Goal: Transaction & Acquisition: Purchase product/service

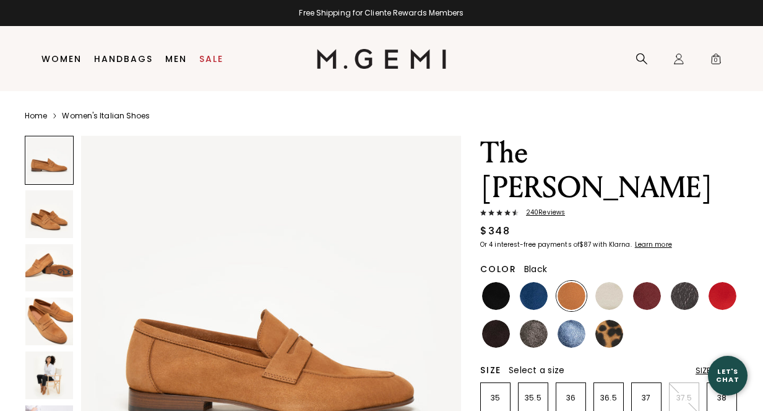
click at [499, 282] on img at bounding box center [496, 296] width 28 height 28
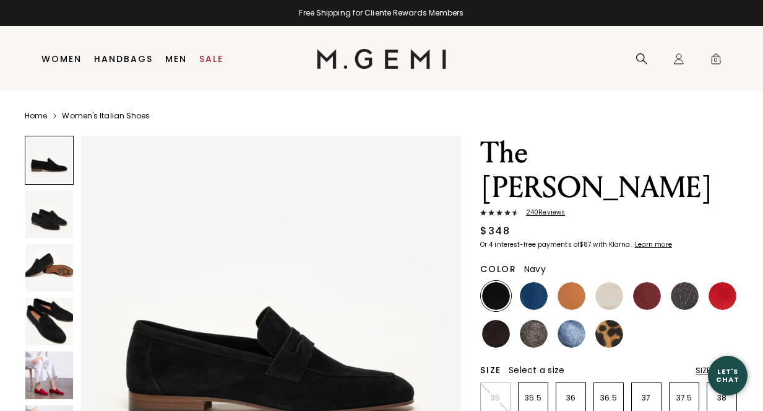
click at [534, 282] on img at bounding box center [534, 296] width 28 height 28
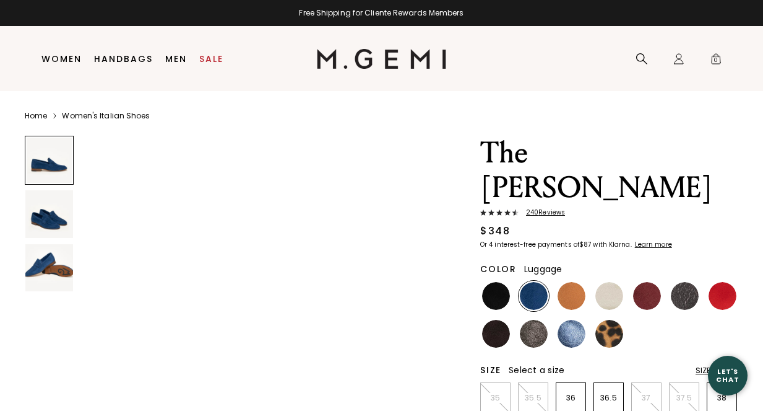
click at [570, 282] on img at bounding box center [572, 296] width 28 height 28
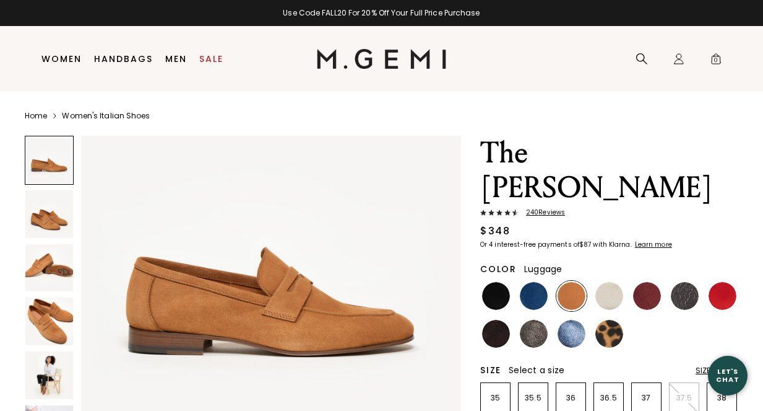
scroll to position [124, 0]
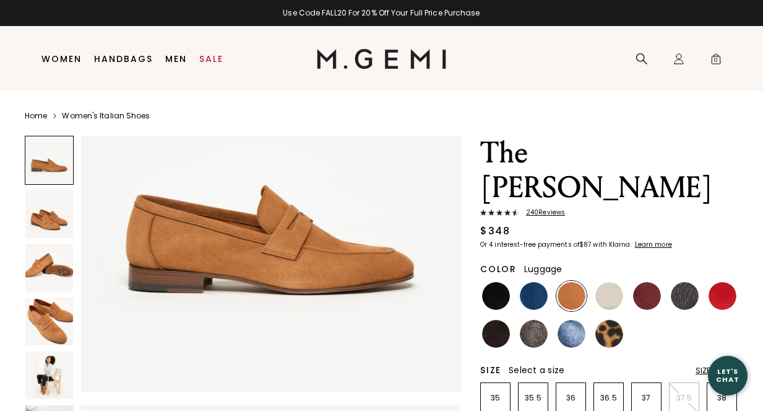
click at [48, 319] on img at bounding box center [49, 321] width 48 height 48
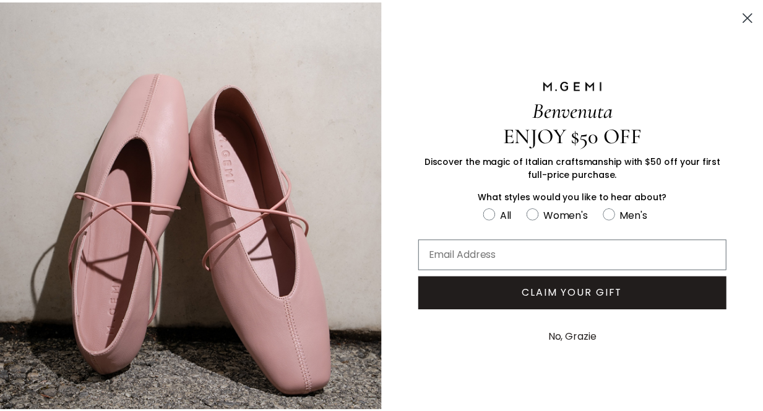
scroll to position [0, 0]
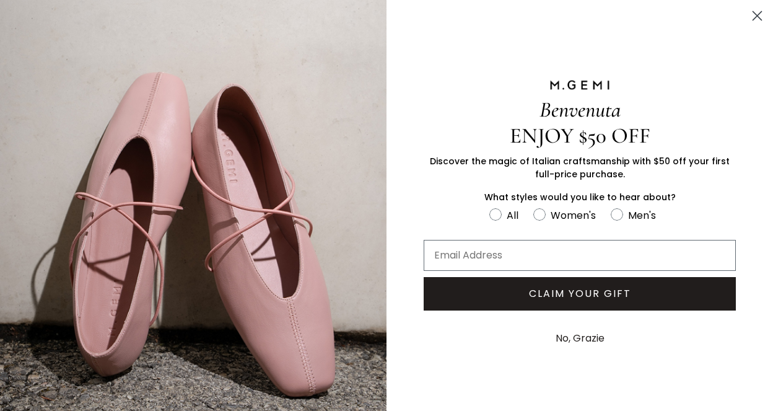
click at [747, 19] on circle "Close dialog" at bounding box center [757, 16] width 20 height 20
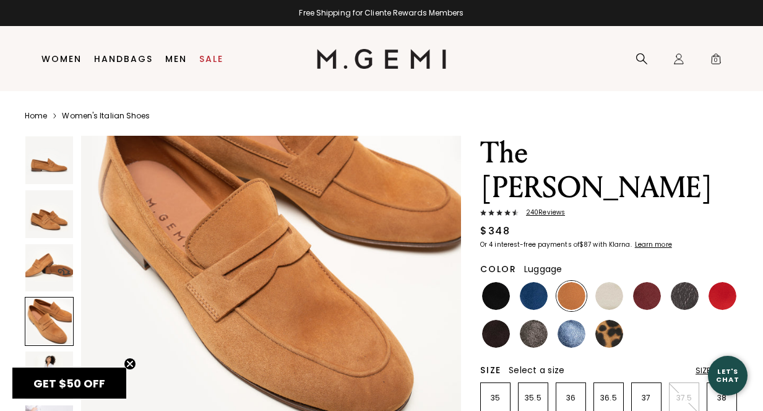
scroll to position [1274, 0]
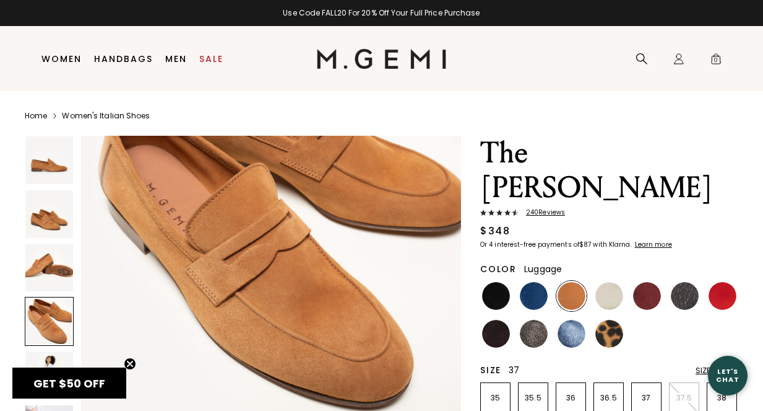
click at [658, 393] on p "37" at bounding box center [646, 398] width 29 height 10
click at [647, 282] on img at bounding box center [647, 296] width 28 height 28
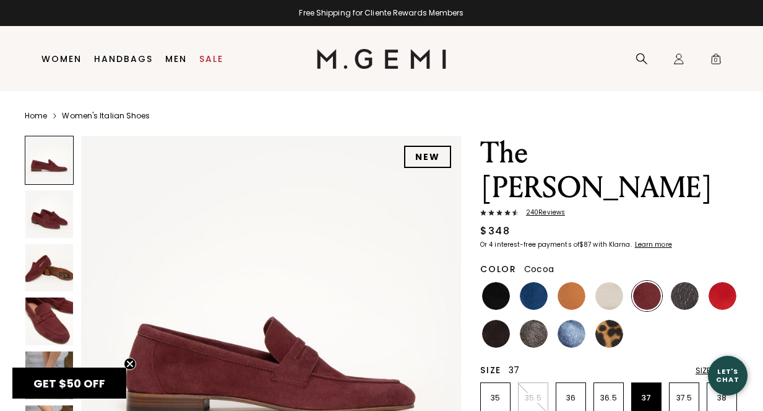
click at [528, 319] on img at bounding box center [534, 333] width 28 height 28
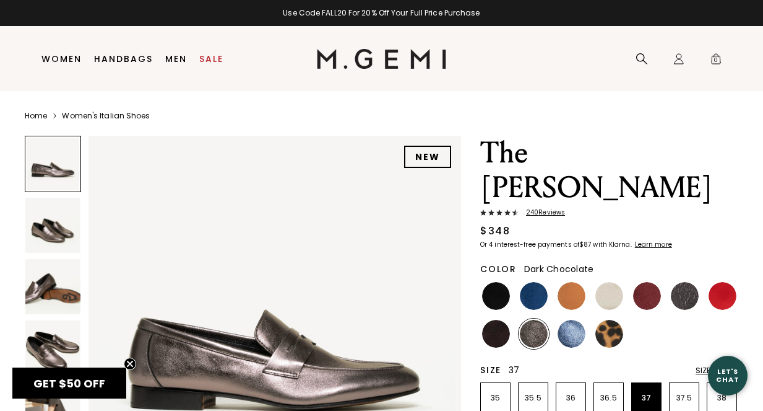
click at [498, 319] on img at bounding box center [496, 333] width 28 height 28
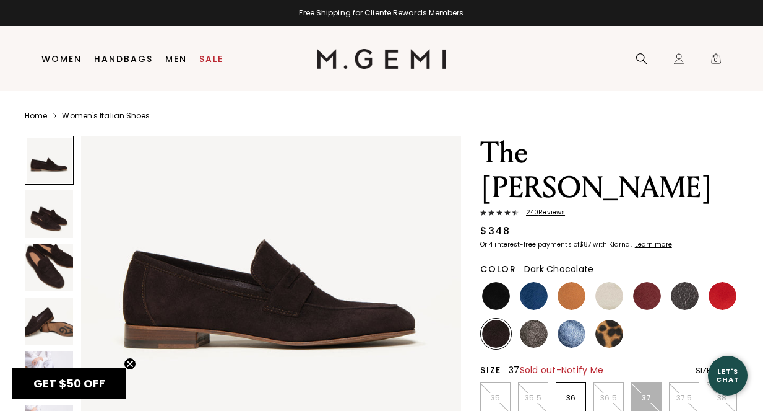
scroll to position [124, 0]
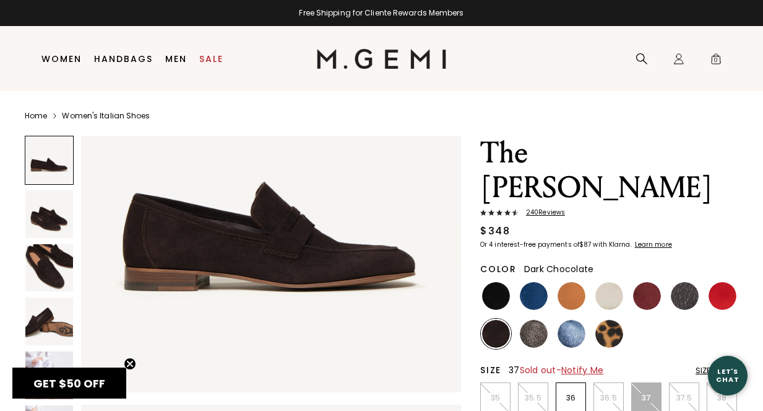
click at [50, 272] on img at bounding box center [49, 268] width 48 height 48
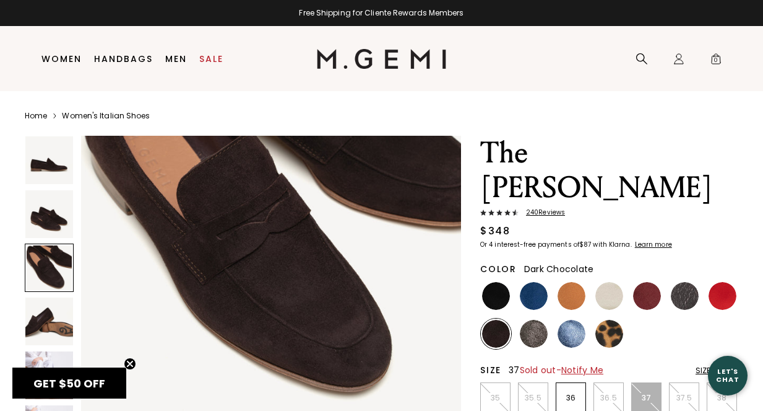
scroll to position [891, 0]
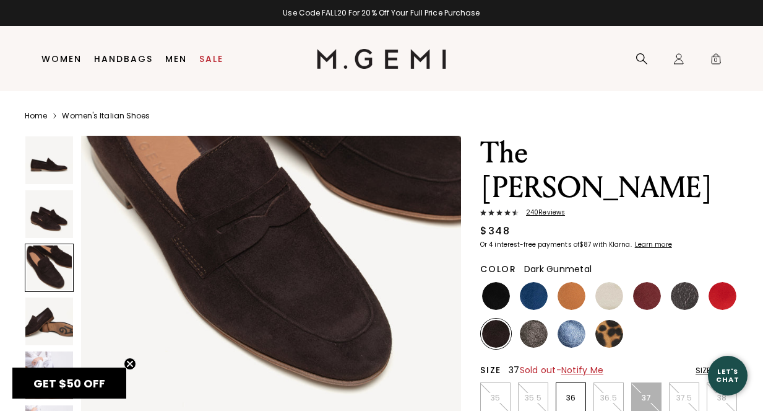
click at [684, 282] on img at bounding box center [685, 296] width 28 height 28
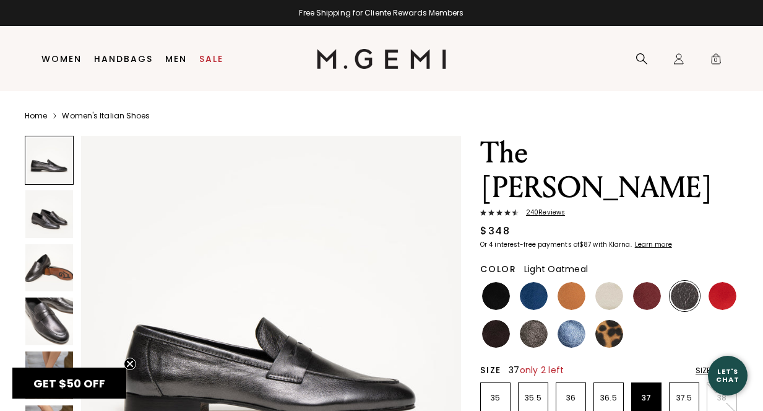
click at [618, 282] on img at bounding box center [610, 296] width 28 height 28
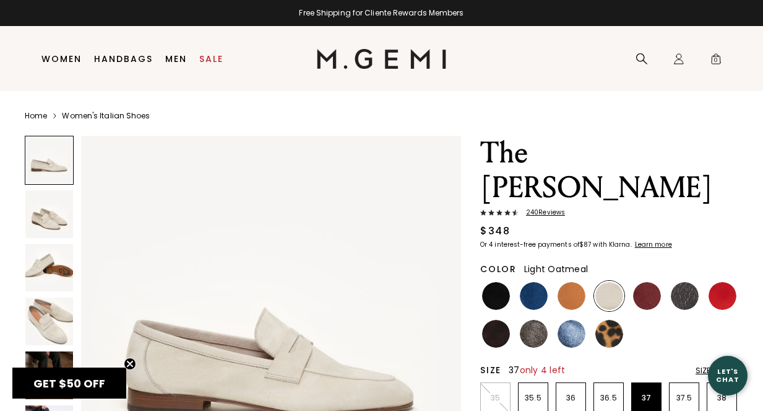
click at [57, 218] on img at bounding box center [49, 214] width 48 height 48
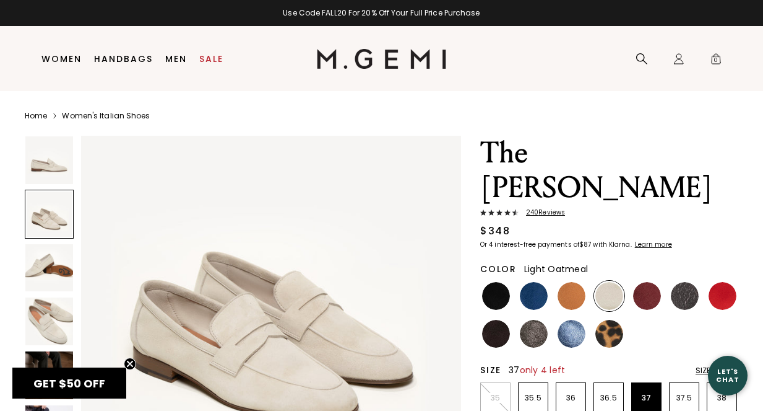
scroll to position [445, 0]
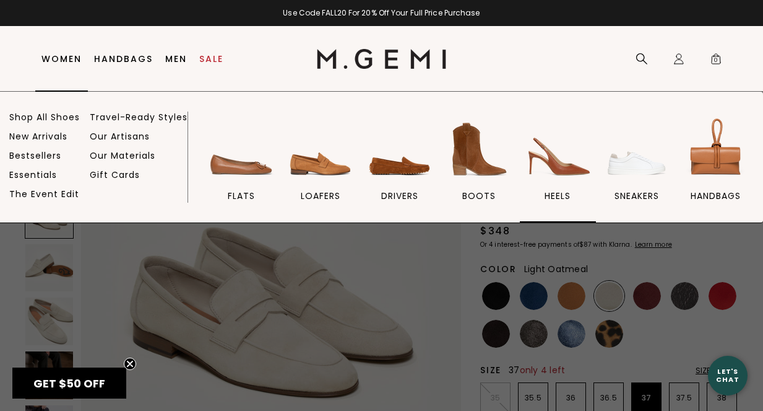
click at [562, 160] on img at bounding box center [557, 149] width 69 height 69
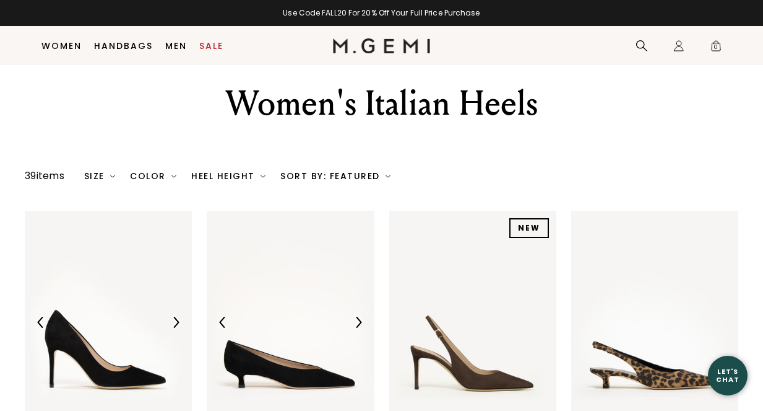
scroll to position [160, 0]
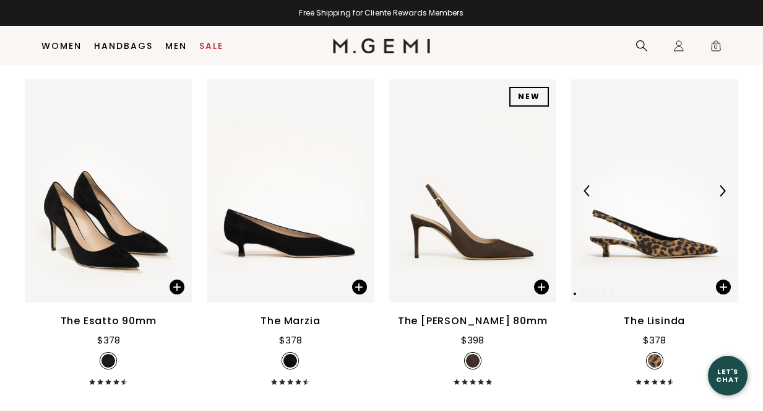
click at [722, 187] on img at bounding box center [722, 190] width 11 height 11
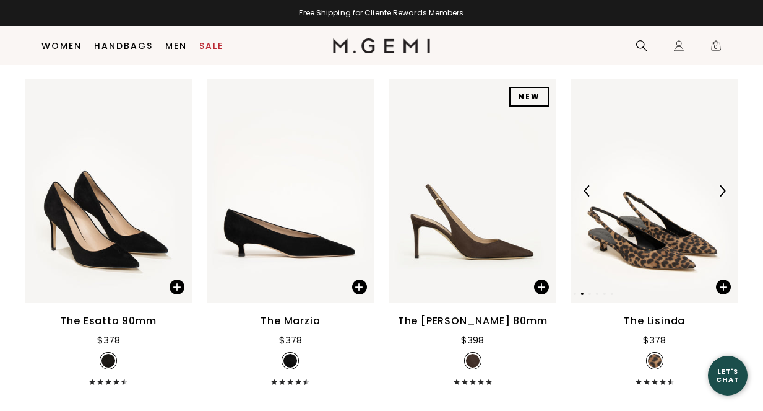
click at [720, 188] on img at bounding box center [722, 190] width 11 height 11
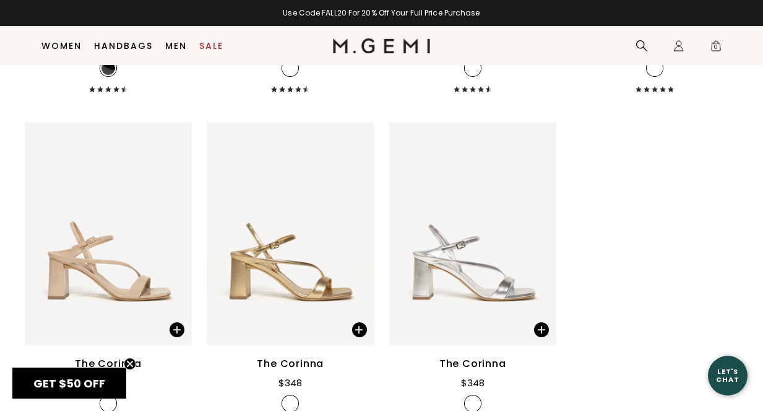
scroll to position [3318, 0]
